Goal: Task Accomplishment & Management: Manage account settings

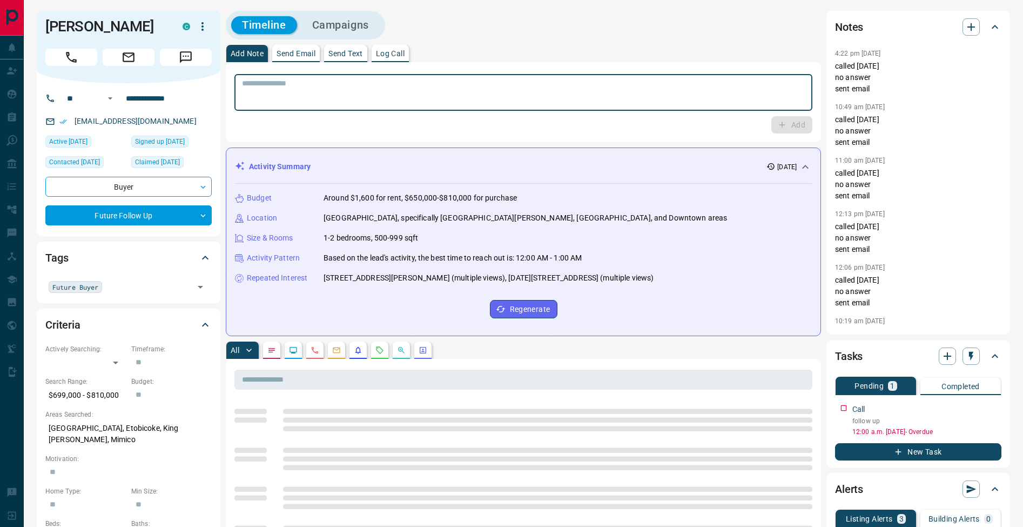
click at [411, 99] on textarea at bounding box center [523, 93] width 563 height 28
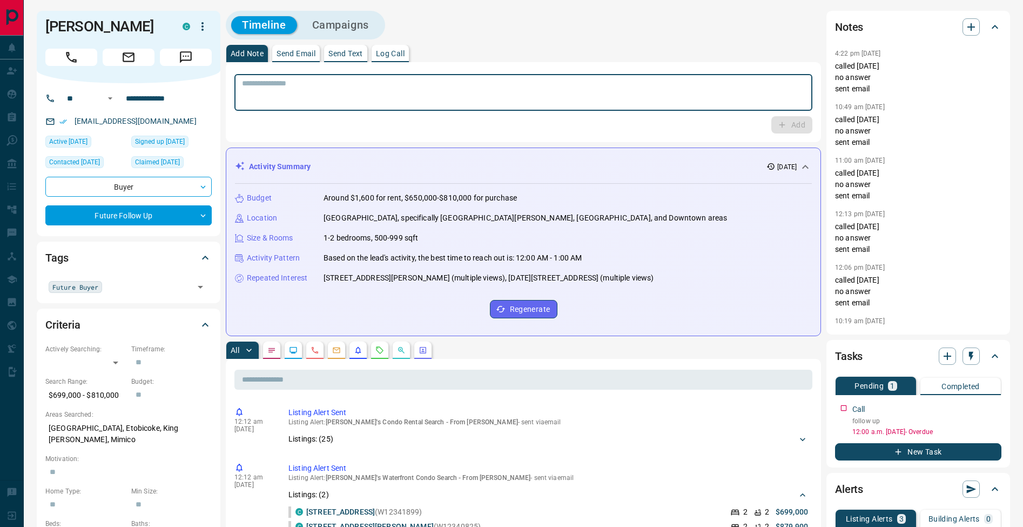
click at [521, 94] on textarea at bounding box center [523, 93] width 563 height 28
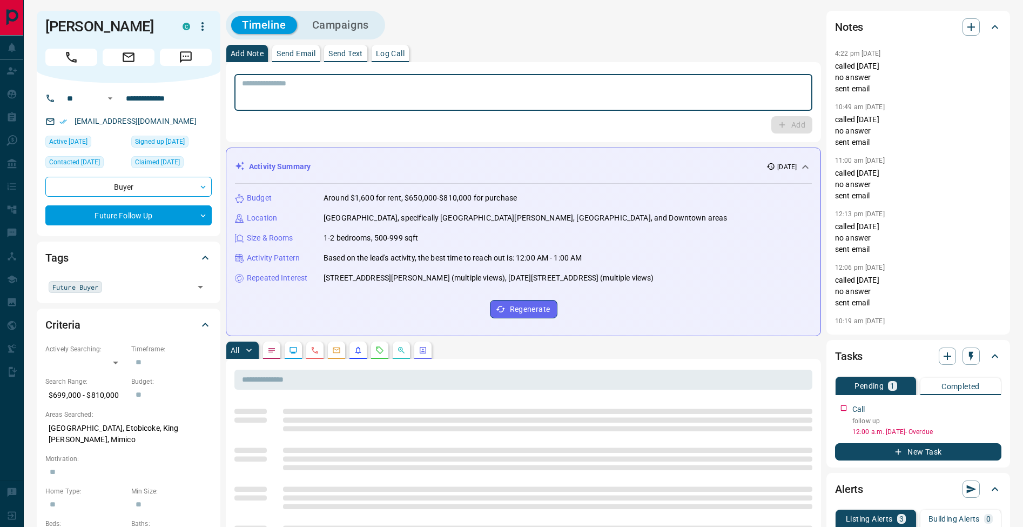
click at [467, 85] on textarea at bounding box center [523, 93] width 563 height 28
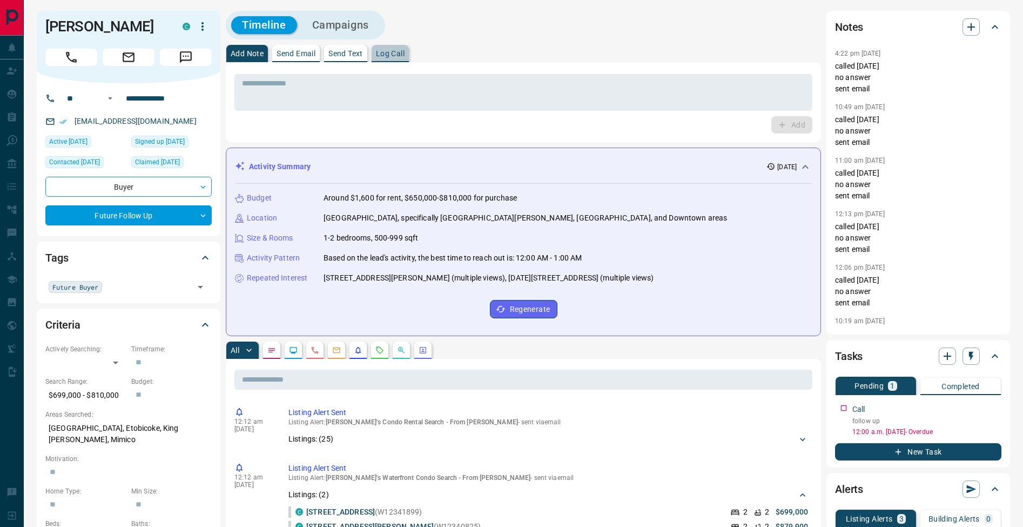
click at [385, 52] on p "Log Call" at bounding box center [390, 54] width 29 height 8
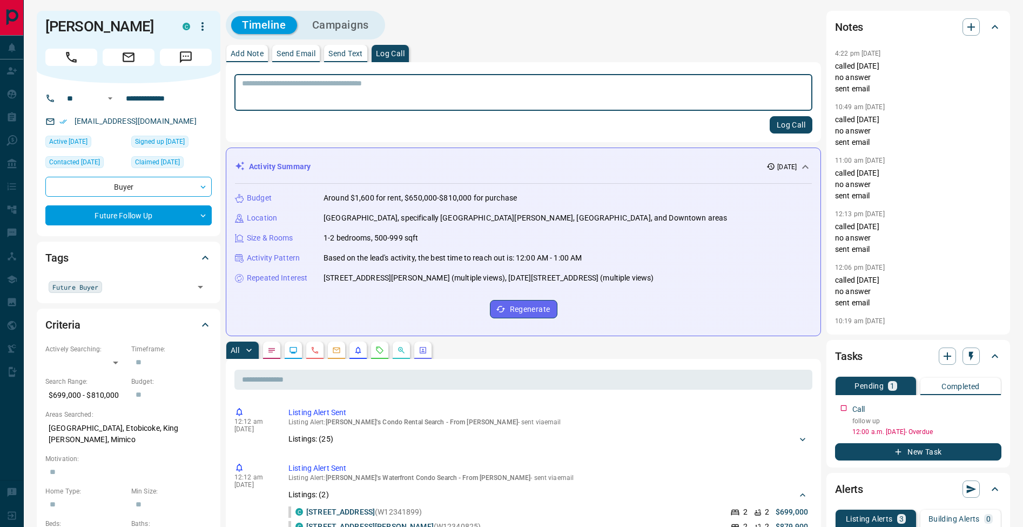
click at [806, 123] on button "Log Call" at bounding box center [791, 124] width 43 height 17
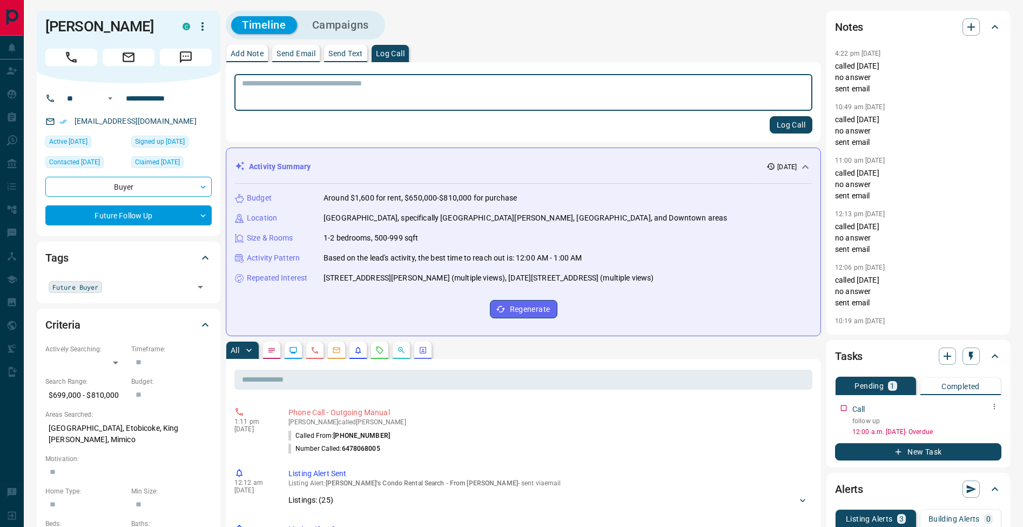
click at [997, 409] on icon "button" at bounding box center [994, 406] width 9 height 9
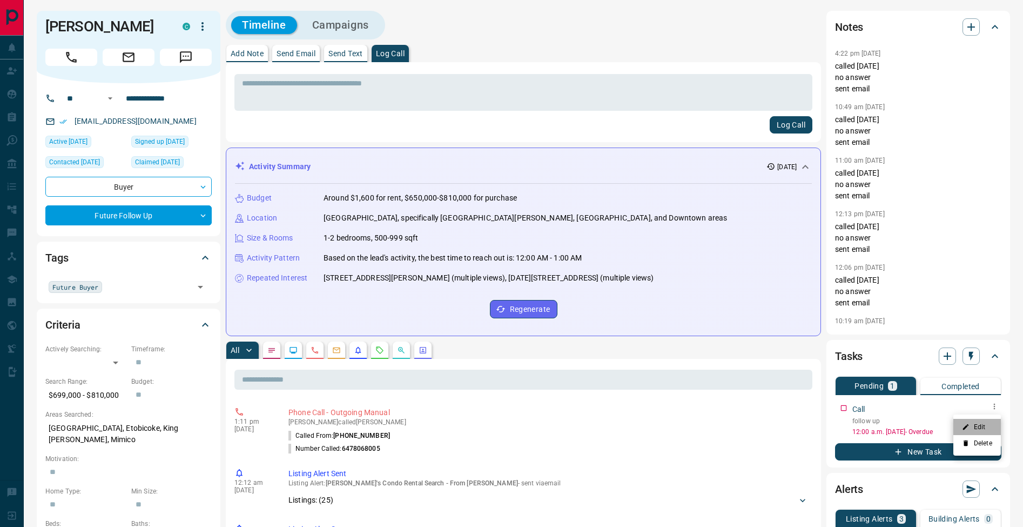
click at [990, 427] on li "Edit" at bounding box center [977, 427] width 48 height 16
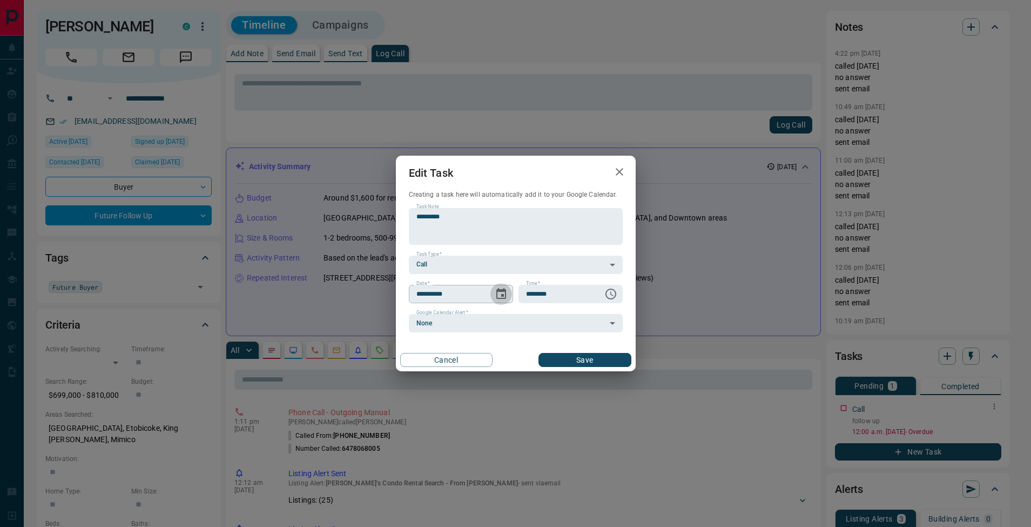
click at [508, 293] on button "Choose date, selected date is Aug 15, 2025" at bounding box center [501, 294] width 22 height 22
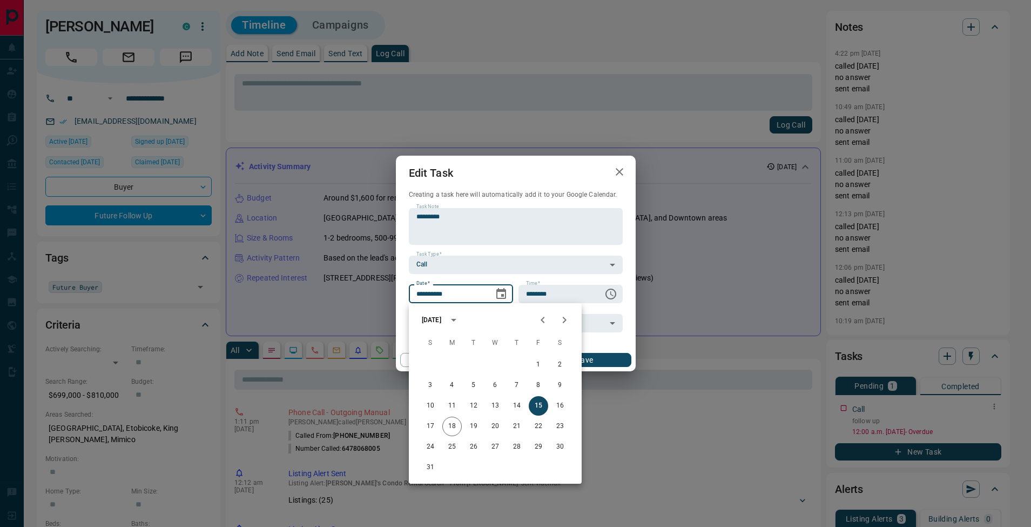
click at [567, 318] on icon "Next month" at bounding box center [564, 319] width 13 height 13
click at [518, 407] on button "18" at bounding box center [516, 405] width 19 height 19
type input "**********"
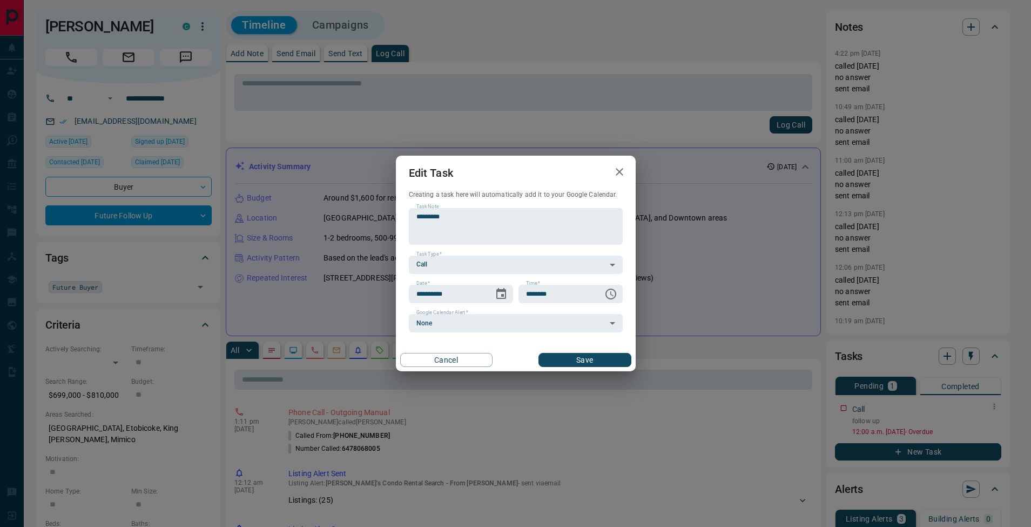
click at [604, 358] on button "Save" at bounding box center [585, 360] width 92 height 14
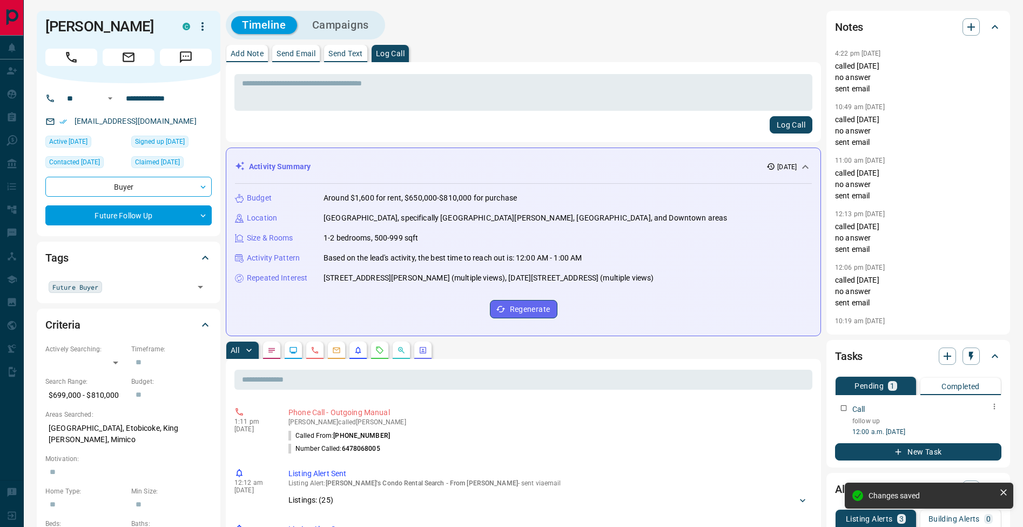
click at [246, 52] on p "Add Note" at bounding box center [247, 54] width 33 height 8
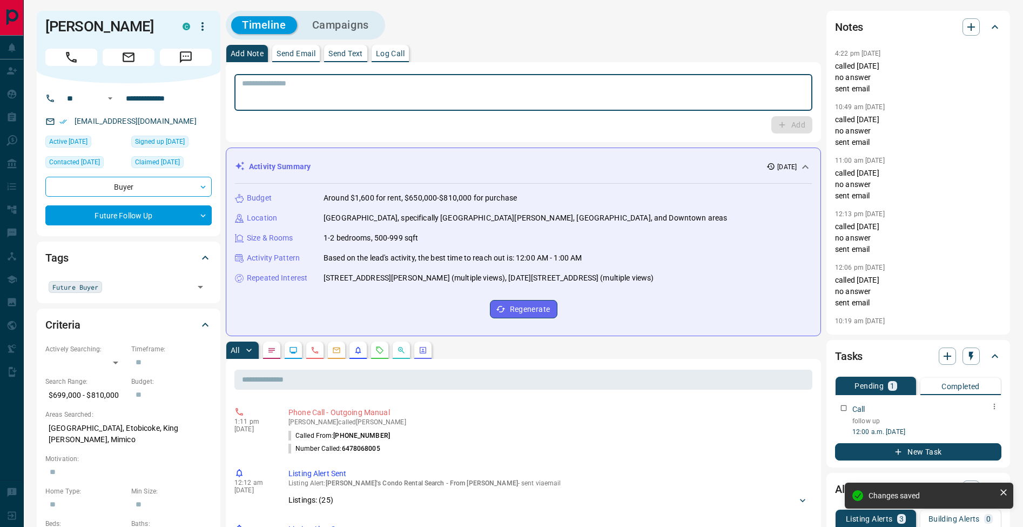
drag, startPoint x: 267, startPoint y: 83, endPoint x: 283, endPoint y: 87, distance: 16.1
click at [267, 83] on textarea at bounding box center [523, 93] width 563 height 28
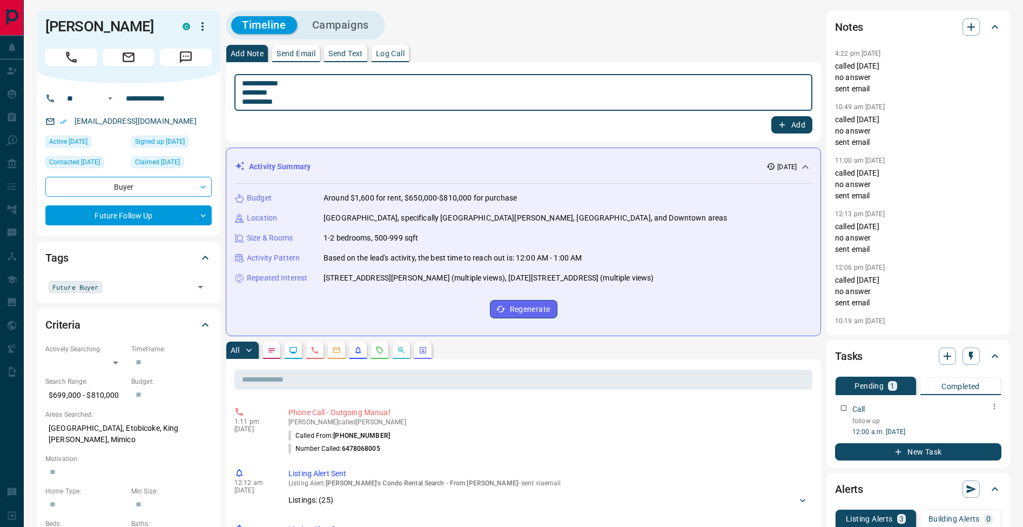
click at [245, 93] on textarea "**********" at bounding box center [523, 93] width 563 height 28
type textarea "**********"
click at [800, 124] on button "Add" at bounding box center [791, 124] width 41 height 17
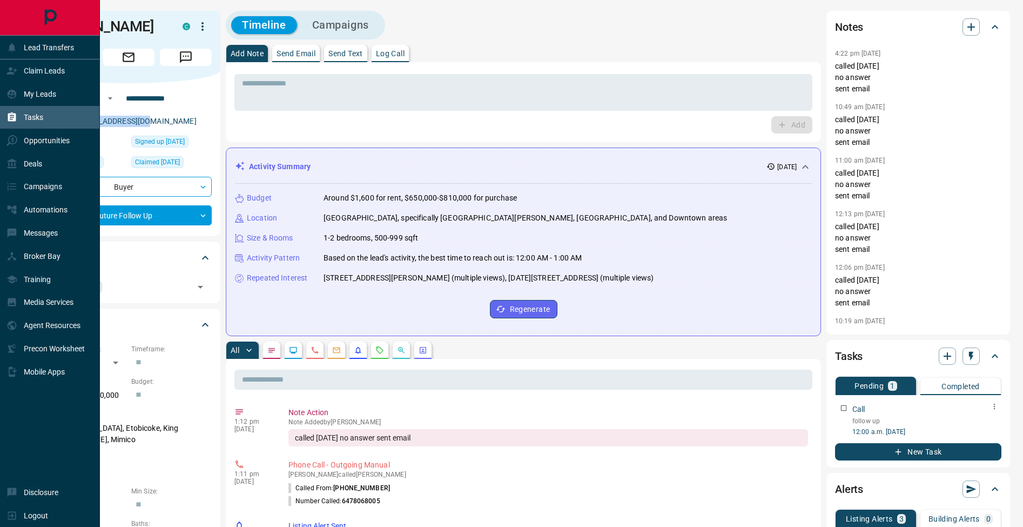
click at [11, 111] on div "Tasks" at bounding box center [24, 118] width 37 height 18
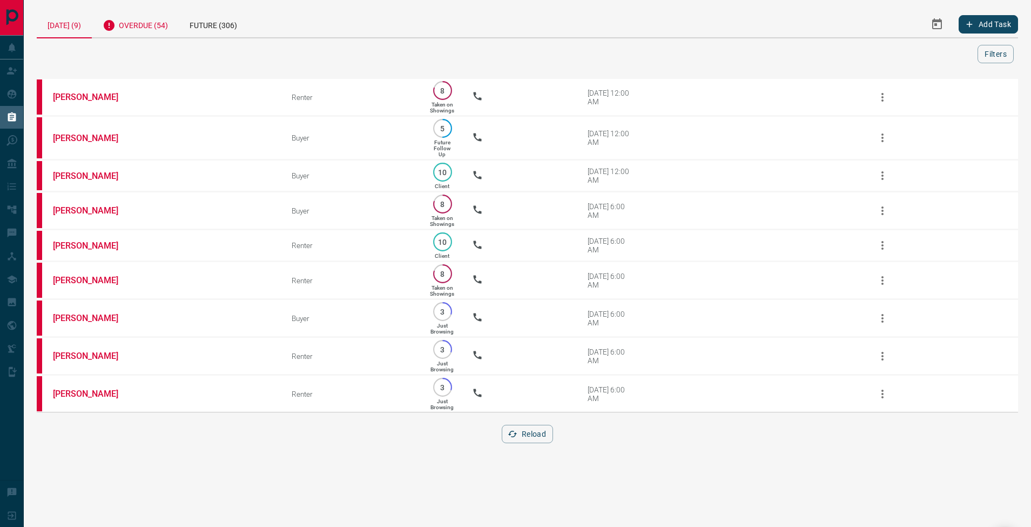
click at [156, 33] on div "Overdue (54)" at bounding box center [135, 24] width 87 height 26
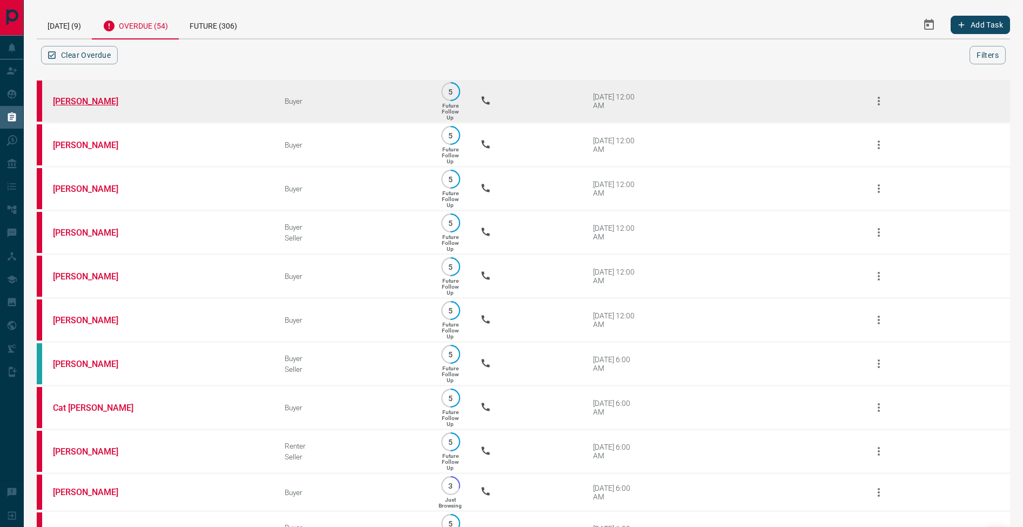
click at [81, 103] on link "[PERSON_NAME]" at bounding box center [93, 101] width 81 height 10
